Goal: Task Accomplishment & Management: Complete application form

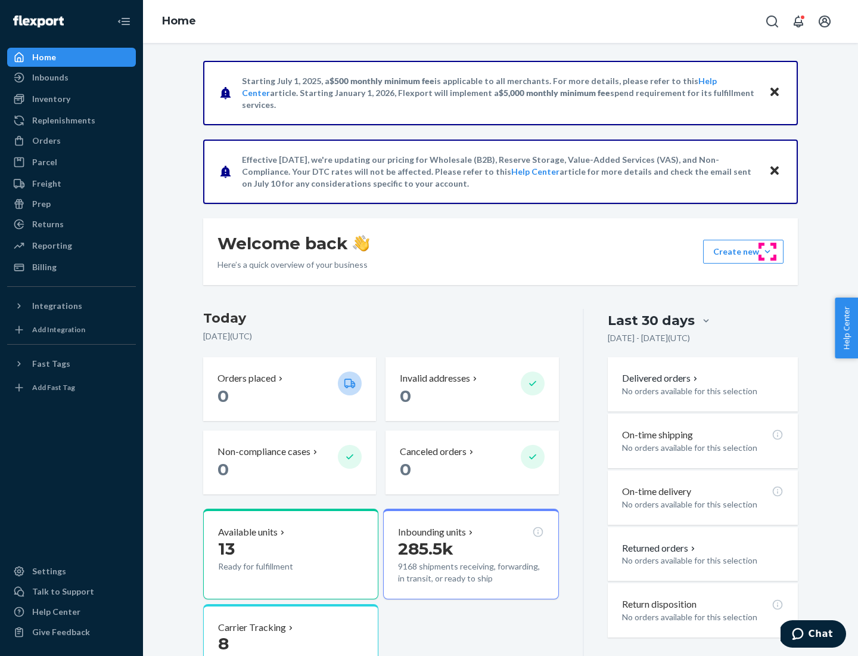
click at [768, 252] on button "Create new Create new inbound Create new order Create new product" at bounding box center [743, 252] width 80 height 24
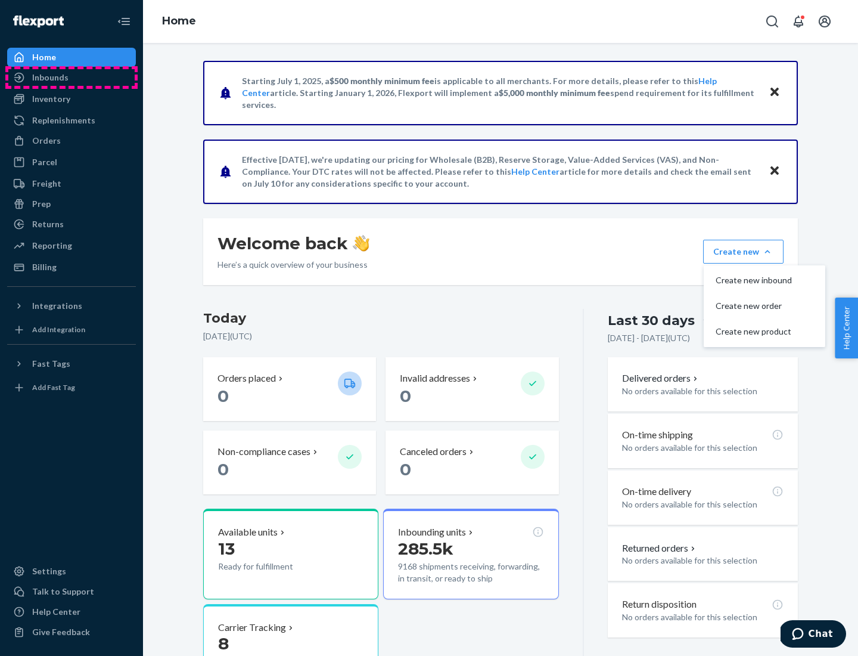
click at [72, 77] on div "Inbounds" at bounding box center [71, 77] width 126 height 17
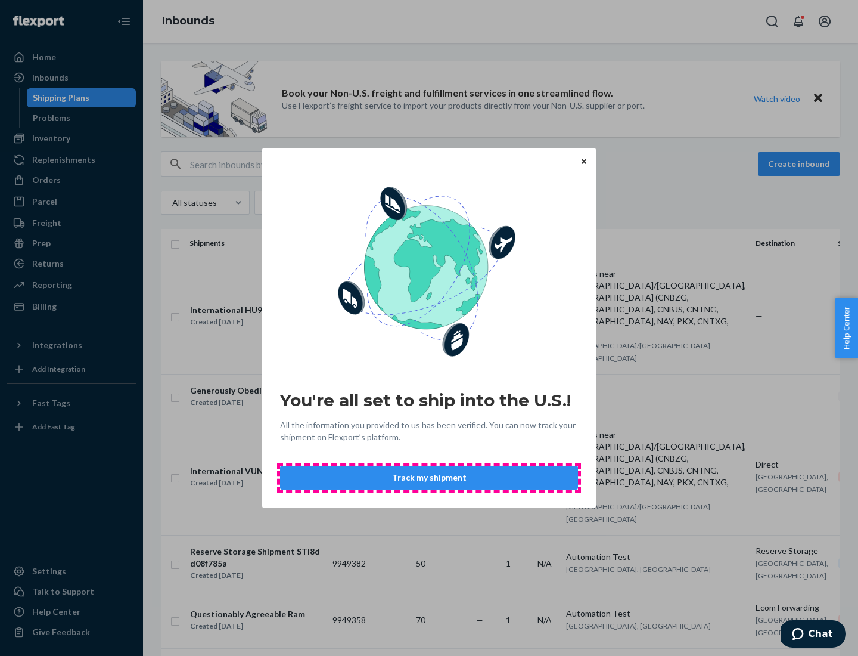
click at [429, 477] on button "Track my shipment" at bounding box center [429, 478] width 298 height 24
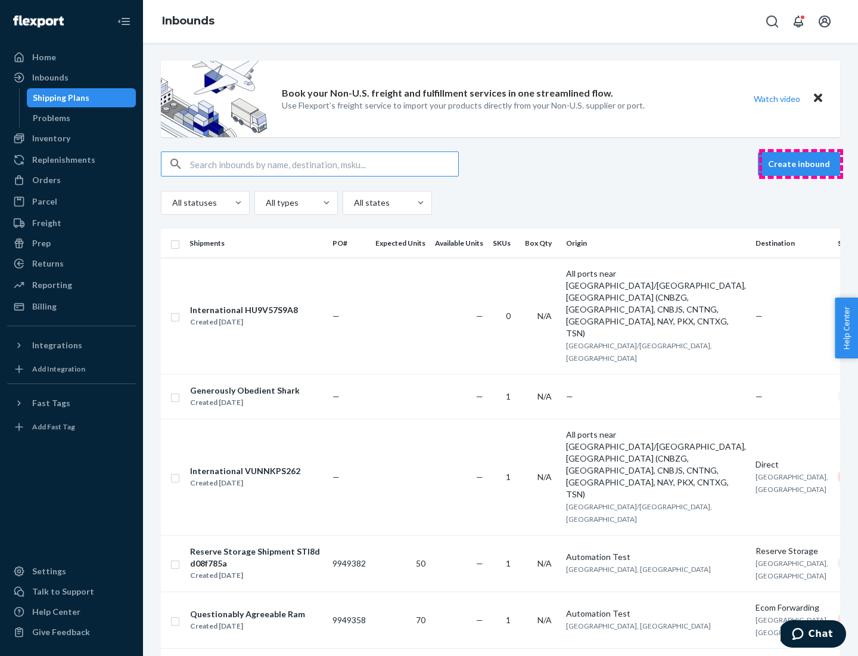
click at [801, 164] on button "Create inbound" at bounding box center [799, 164] width 82 height 24
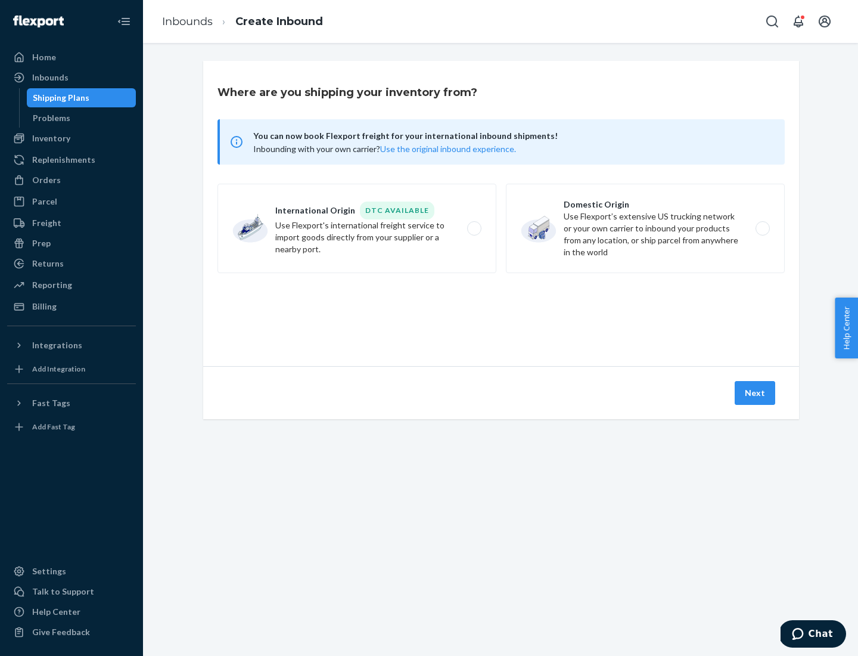
click at [357, 228] on label "International Origin DTC Available Use Flexport's international freight service…" at bounding box center [357, 228] width 279 height 89
click at [474, 228] on input "International Origin DTC Available Use Flexport's international freight service…" at bounding box center [478, 229] width 8 height 8
radio input "true"
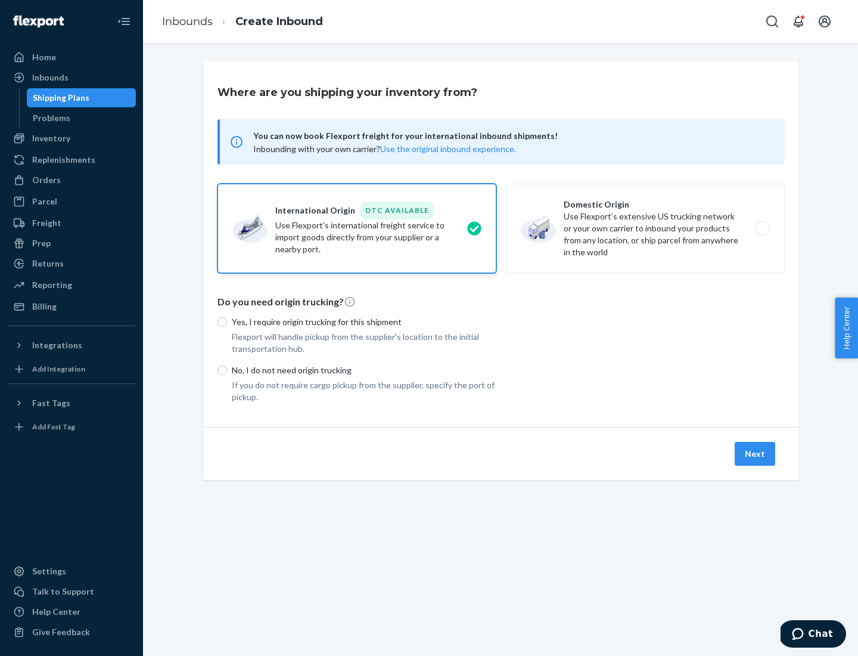
click at [364, 370] on p "No, I do not need origin trucking" at bounding box center [364, 370] width 265 height 12
click at [227, 370] on input "No, I do not need origin trucking" at bounding box center [223, 370] width 10 height 10
radio input "true"
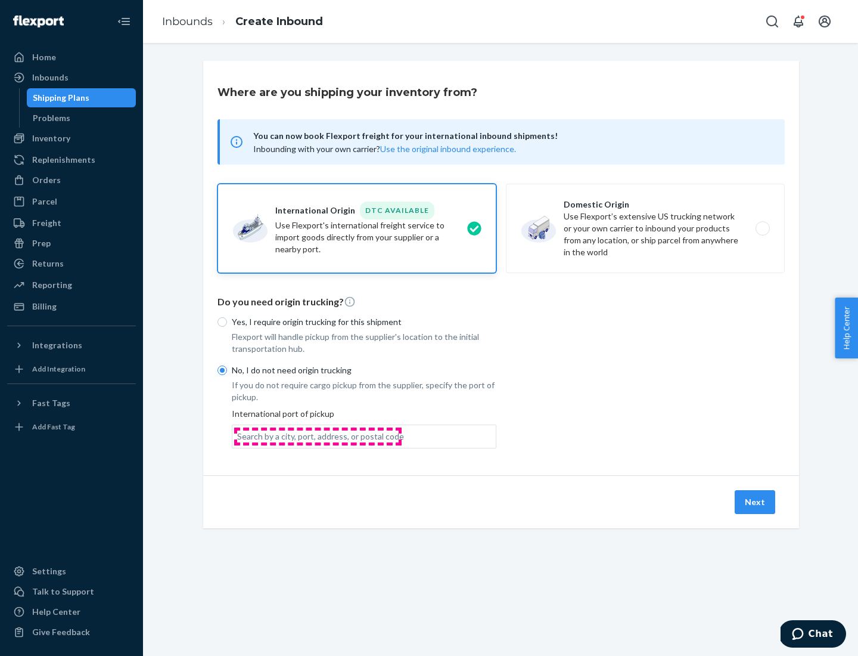
click at [318, 436] on div "Search by a city, port, address, or postal code" at bounding box center [320, 436] width 167 height 12
click at [238, 436] on input "Search by a city, port, address, or postal code" at bounding box center [237, 436] width 1 height 12
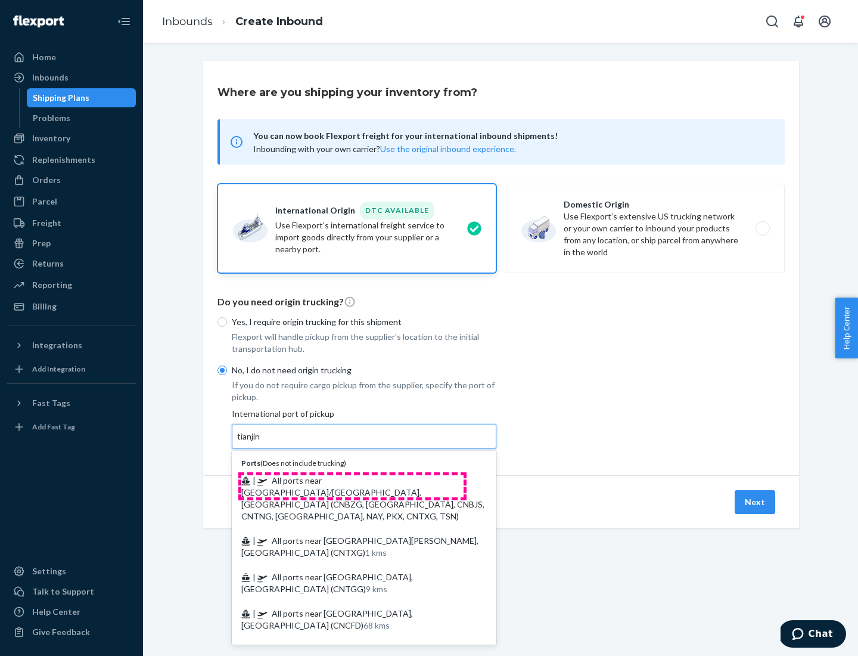
click at [352, 480] on span "| All ports near [GEOGRAPHIC_DATA]/[GEOGRAPHIC_DATA], [GEOGRAPHIC_DATA] (CNBZG,…" at bounding box center [362, 498] width 243 height 46
click at [262, 442] on input "tianjin" at bounding box center [249, 436] width 24 height 12
type input "All ports near [GEOGRAPHIC_DATA]/[GEOGRAPHIC_DATA], [GEOGRAPHIC_DATA] (CNBZG, […"
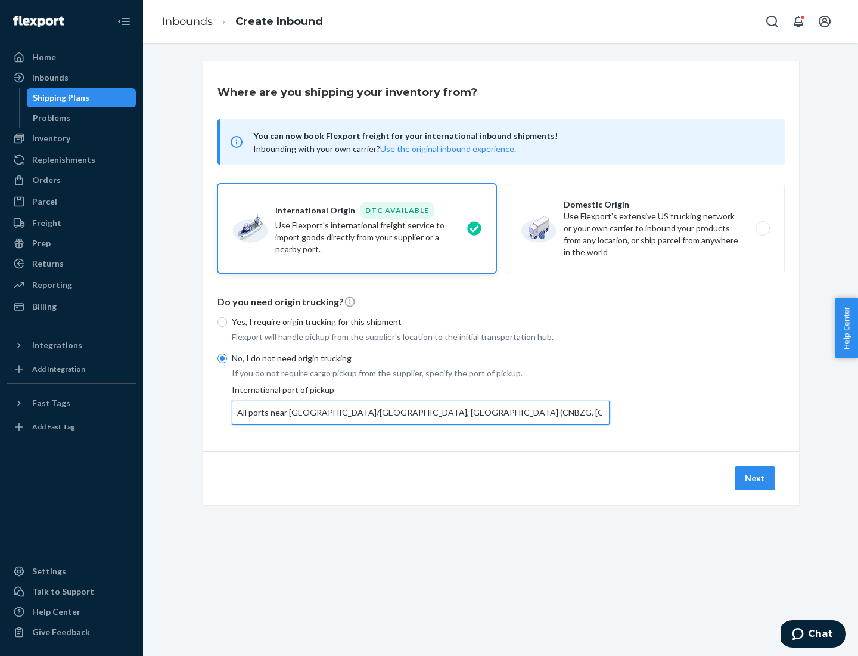
click at [756, 477] on button "Next" at bounding box center [755, 478] width 41 height 24
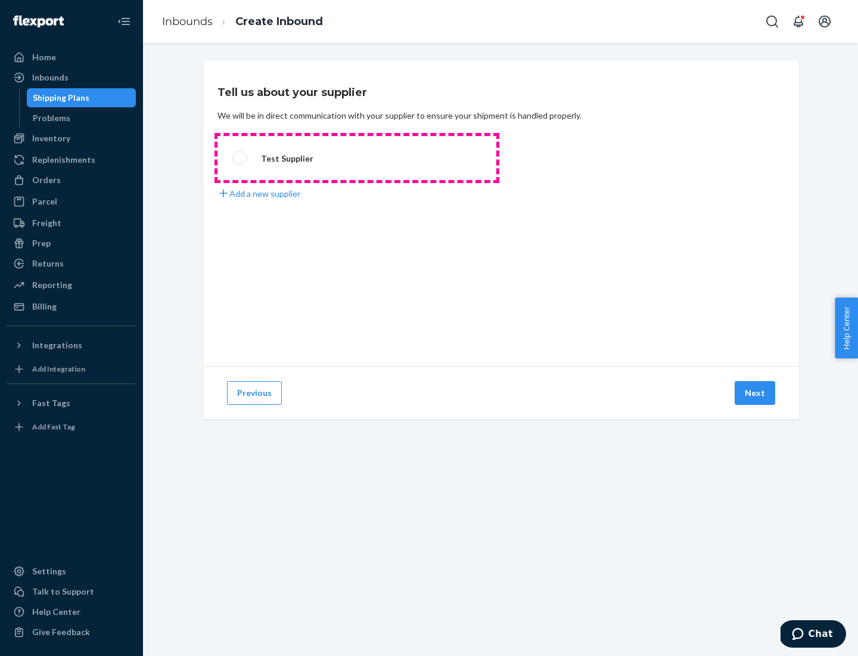
click at [357, 158] on label "Test Supplier" at bounding box center [357, 158] width 279 height 44
click at [240, 158] on input "Test Supplier" at bounding box center [236, 158] width 8 height 8
radio input "true"
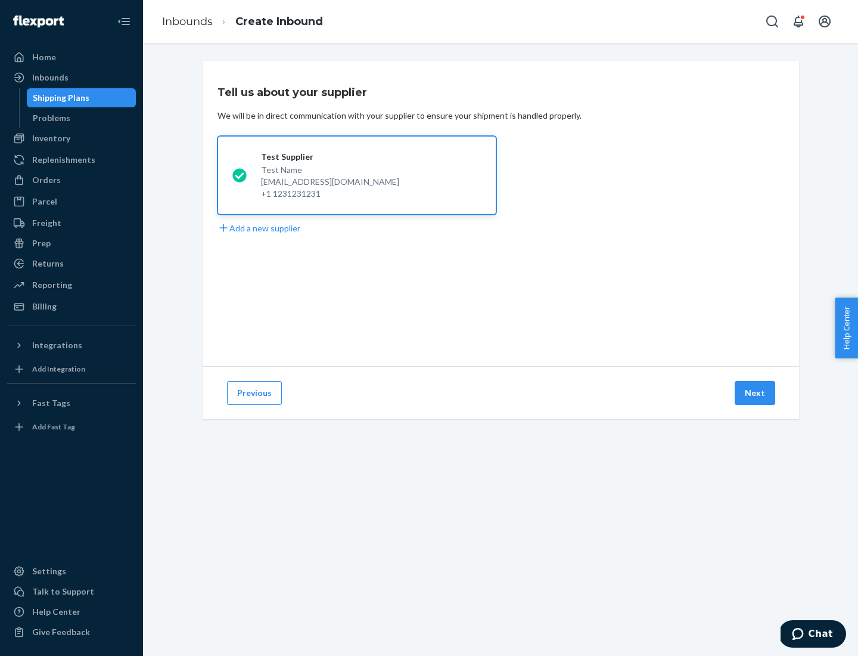
click at [756, 393] on button "Next" at bounding box center [755, 393] width 41 height 24
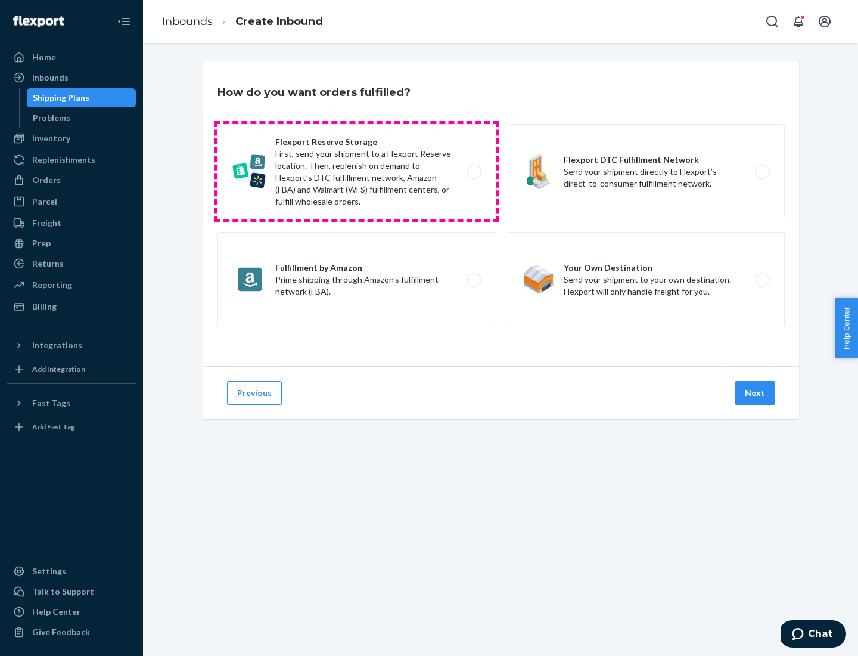
click at [357, 172] on label "Flexport Reserve Storage First, send your shipment to a Flexport Reserve locati…" at bounding box center [357, 171] width 279 height 95
click at [474, 172] on input "Flexport Reserve Storage First, send your shipment to a Flexport Reserve locati…" at bounding box center [478, 172] width 8 height 8
radio input "true"
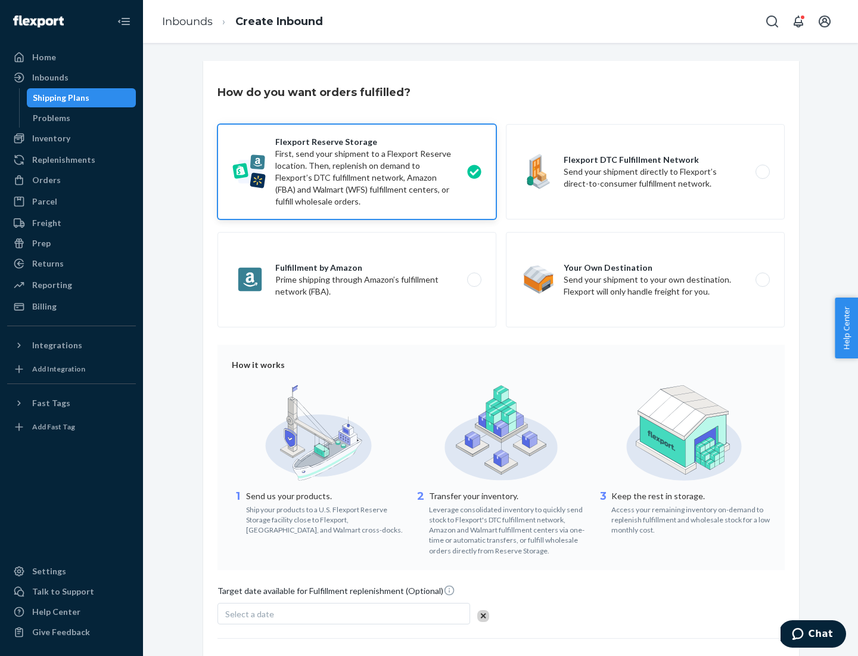
scroll to position [98, 0]
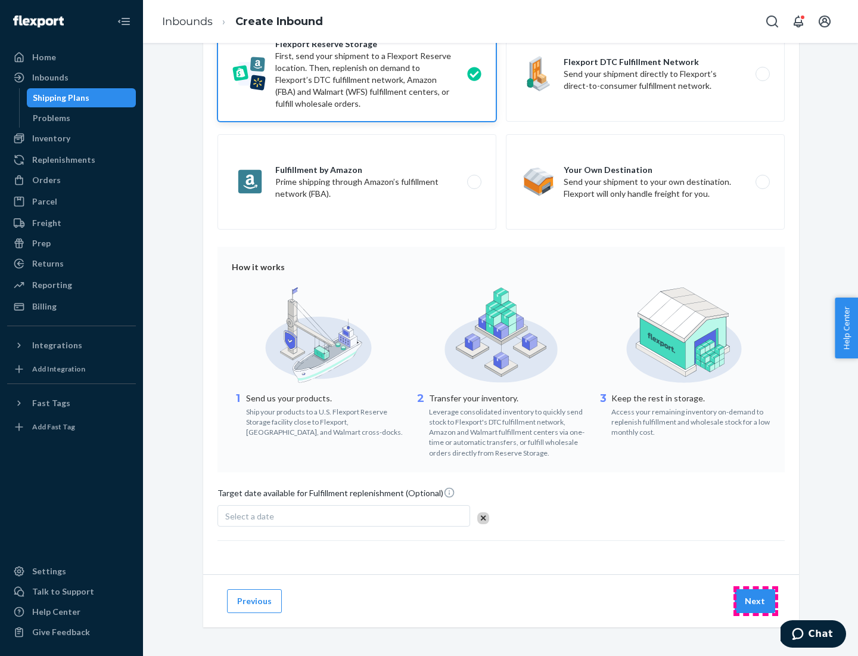
click at [756, 600] on button "Next" at bounding box center [755, 601] width 41 height 24
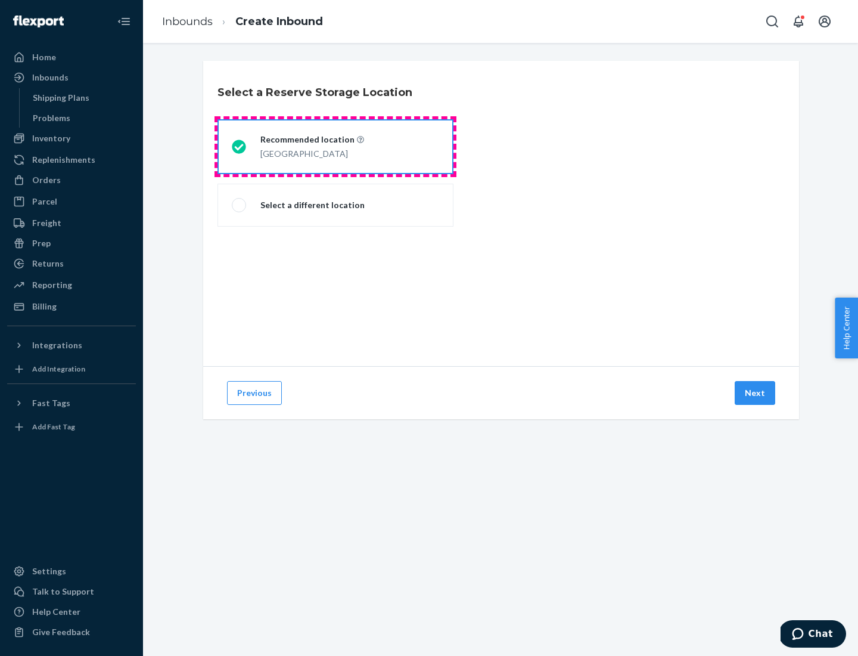
click at [336, 147] on div "[GEOGRAPHIC_DATA]" at bounding box center [312, 152] width 104 height 14
click at [240, 147] on input "Recommended location [GEOGRAPHIC_DATA]" at bounding box center [236, 147] width 8 height 8
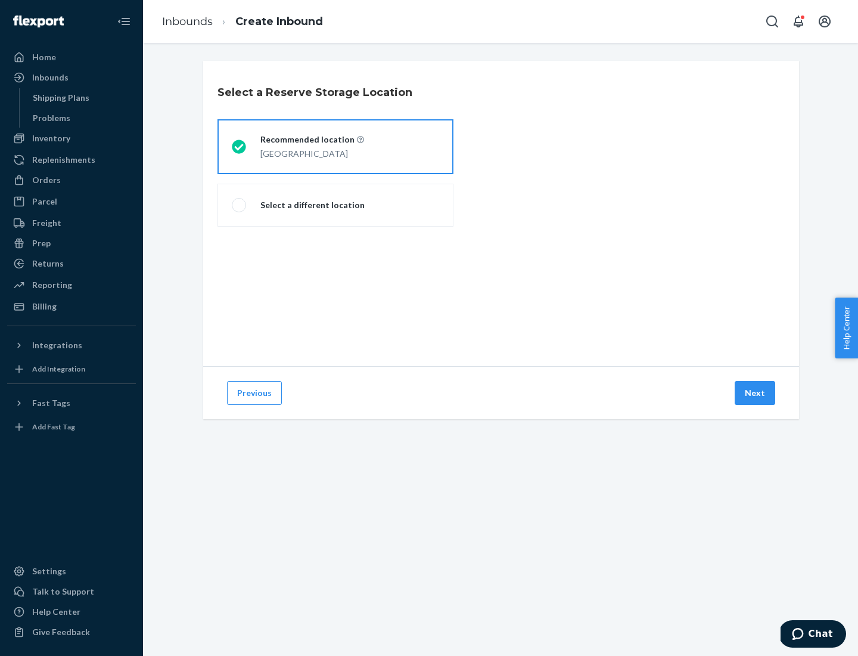
click at [756, 393] on button "Next" at bounding box center [755, 393] width 41 height 24
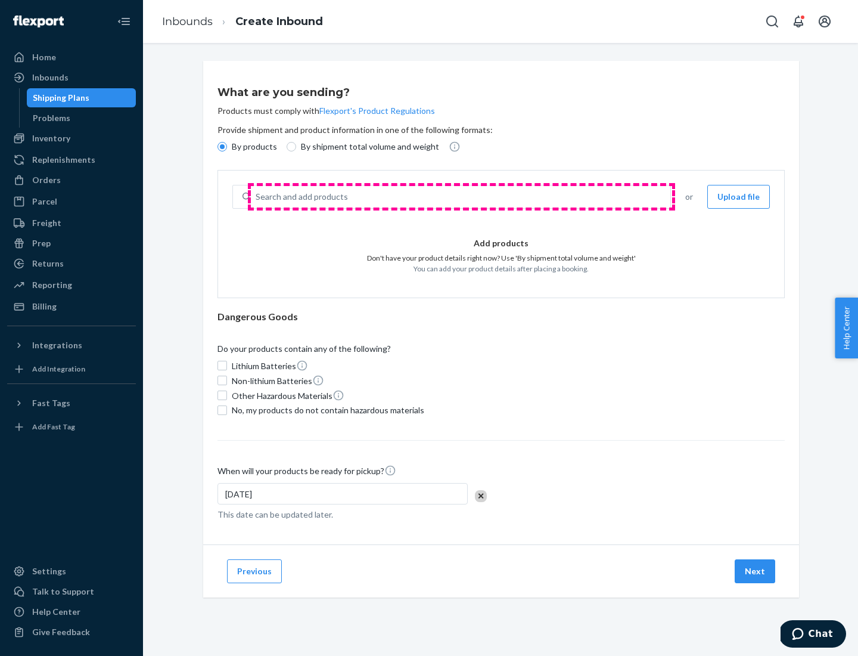
click at [461, 197] on div "Search and add products" at bounding box center [461, 196] width 420 height 21
click at [257, 197] on input "Search and add products" at bounding box center [256, 197] width 1 height 12
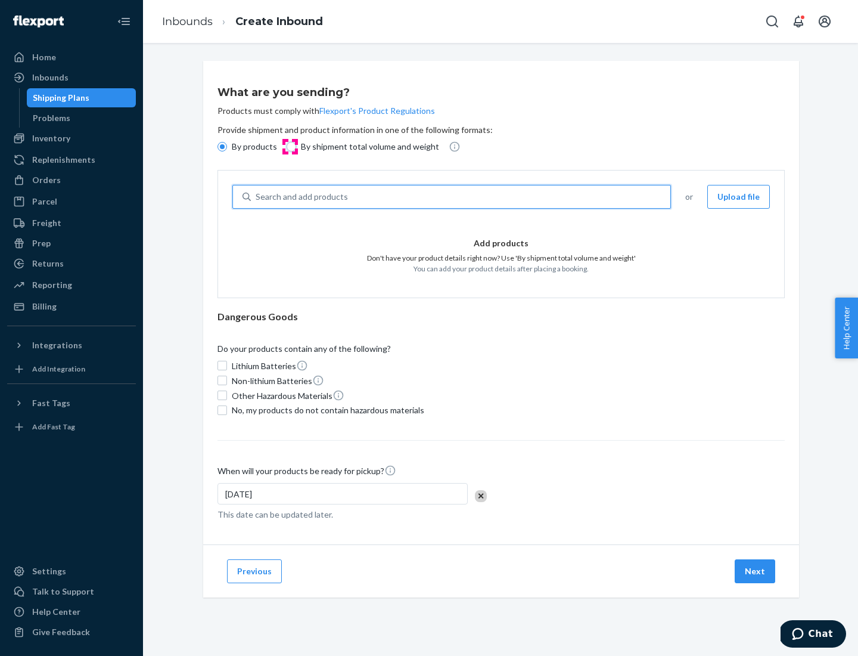
click at [290, 147] on input "By shipment total volume and weight" at bounding box center [292, 147] width 10 height 10
radio input "true"
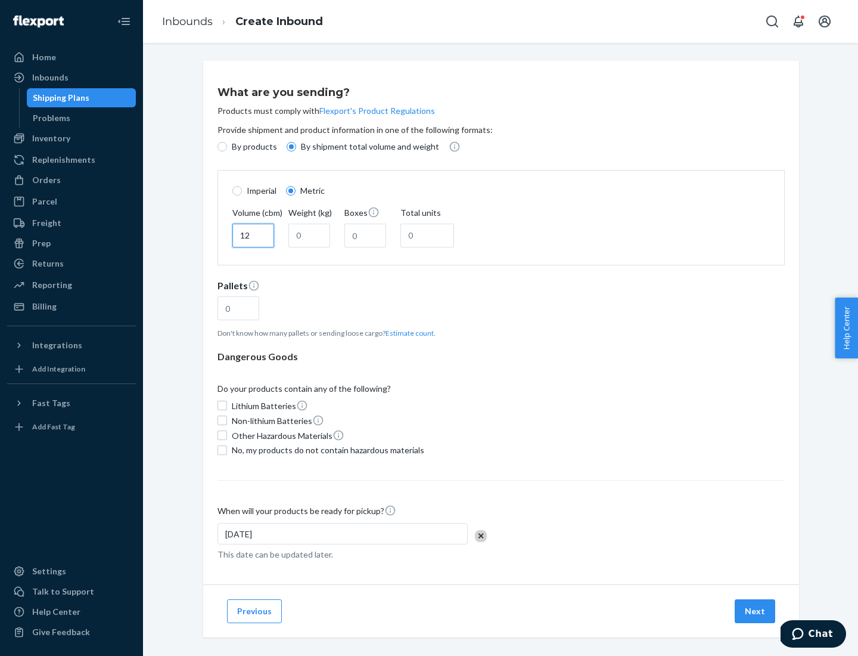
type input "12"
type input "22"
type input "222"
type input "121"
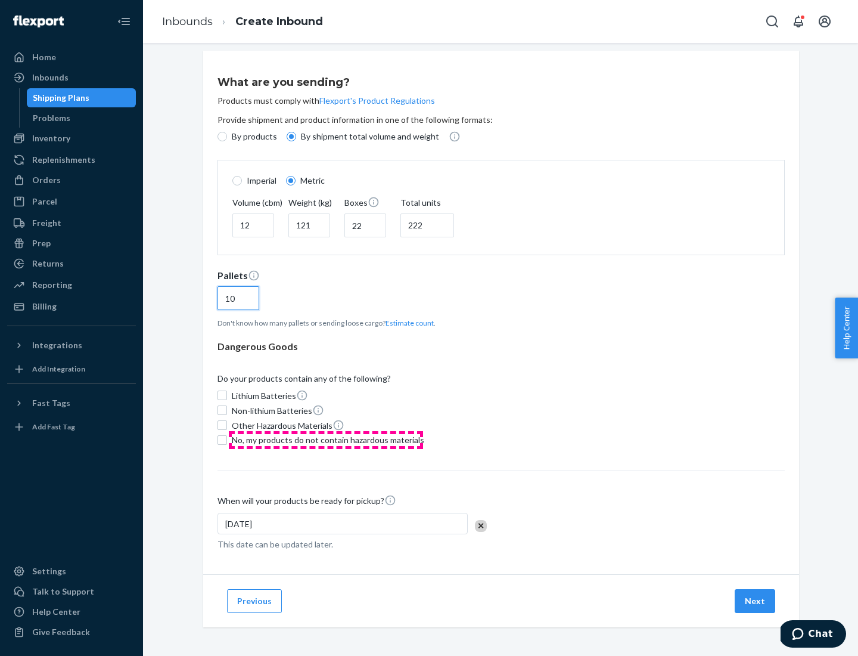
type input "10"
click at [326, 439] on span "No, my products do not contain hazardous materials" at bounding box center [328, 440] width 193 height 12
click at [227, 439] on input "No, my products do not contain hazardous materials" at bounding box center [223, 440] width 10 height 10
checkbox input "true"
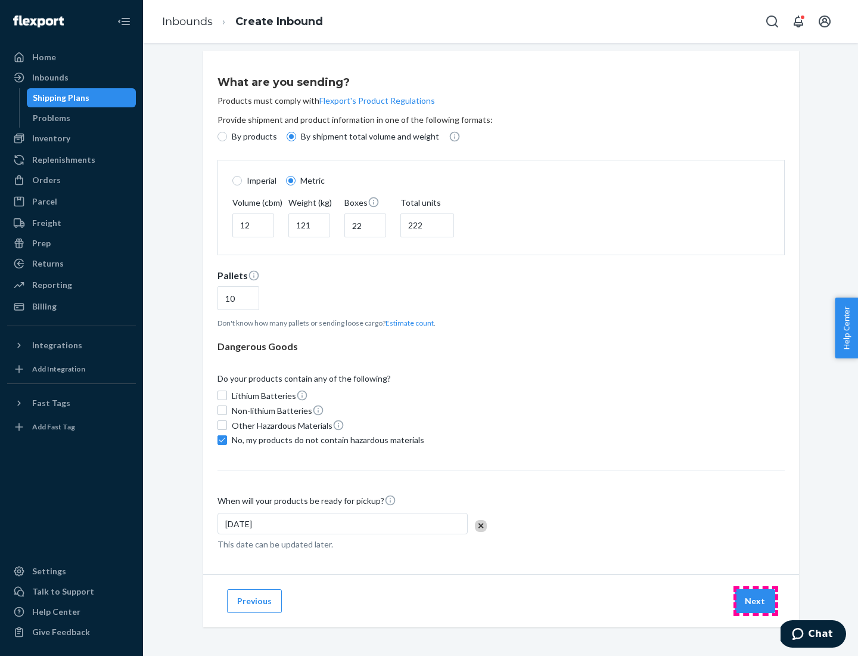
click at [756, 600] on button "Next" at bounding box center [755, 601] width 41 height 24
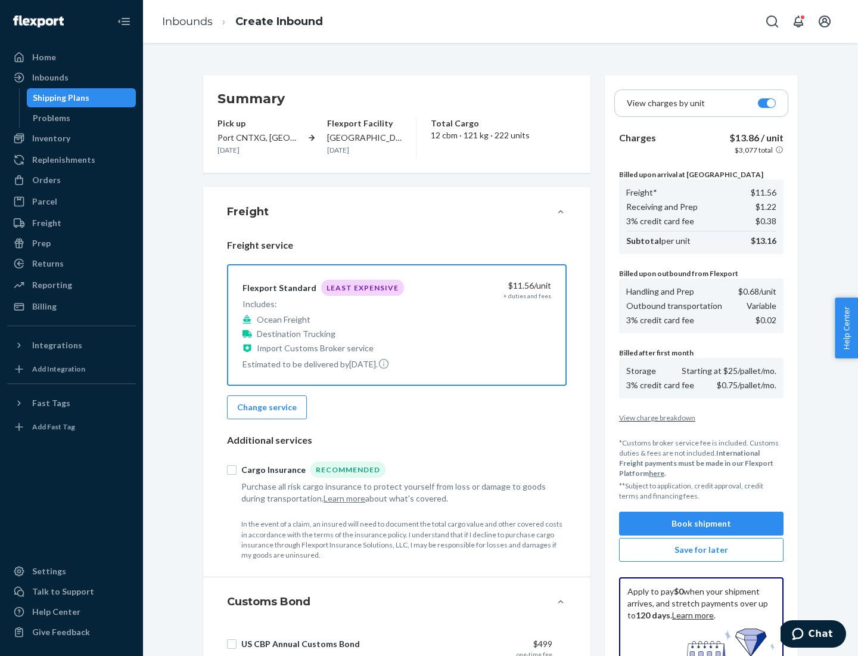
scroll to position [174, 0]
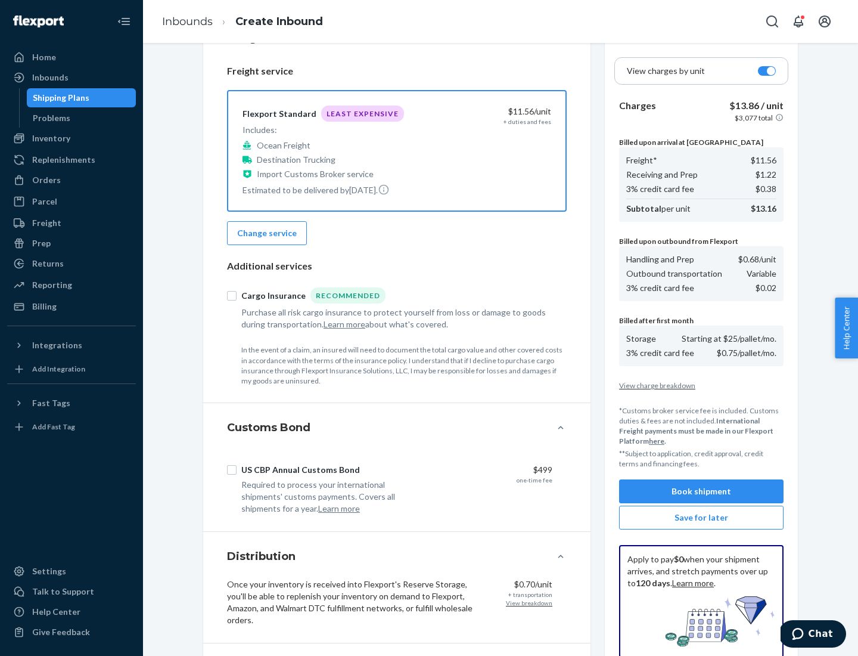
click at [702, 491] on button "Book shipment" at bounding box center [701, 491] width 165 height 24
